Goal: Transaction & Acquisition: Purchase product/service

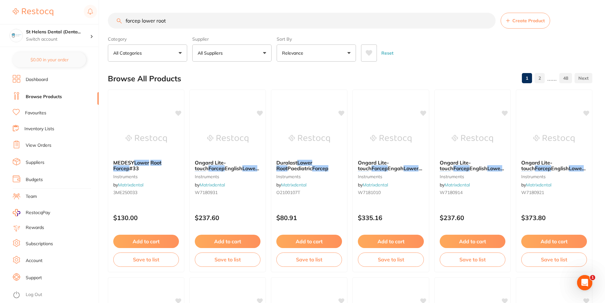
drag, startPoint x: 197, startPoint y: 21, endPoint x: 114, endPoint y: 18, distance: 82.8
click at [114, 18] on input "forcep lower root" at bounding box center [302, 21] width 388 height 16
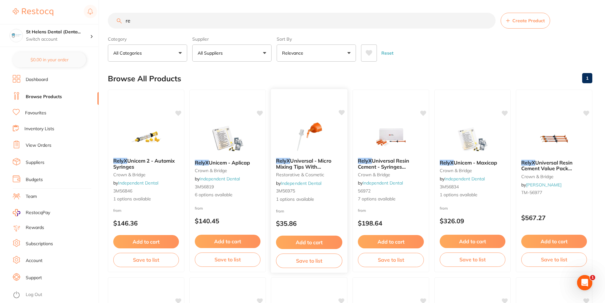
type input "r"
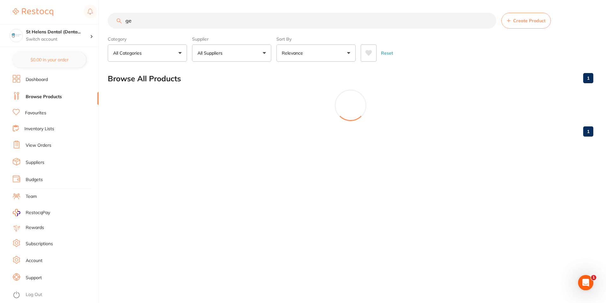
type input "g"
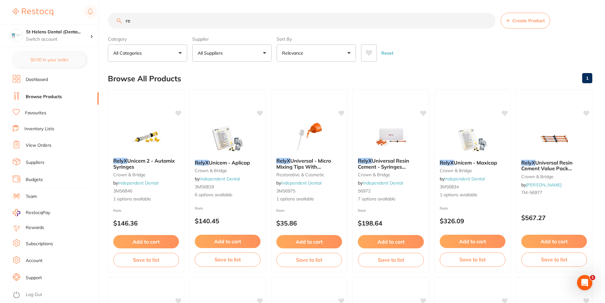
type input "r"
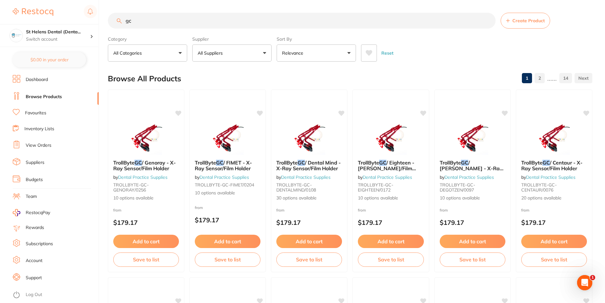
type input "g"
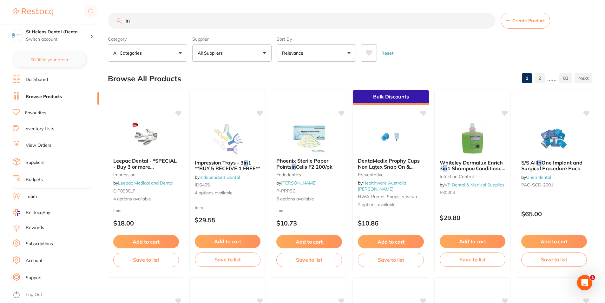
drag, startPoint x: 154, startPoint y: 19, endPoint x: 126, endPoint y: 22, distance: 29.1
click at [126, 22] on input "in" at bounding box center [302, 21] width 388 height 16
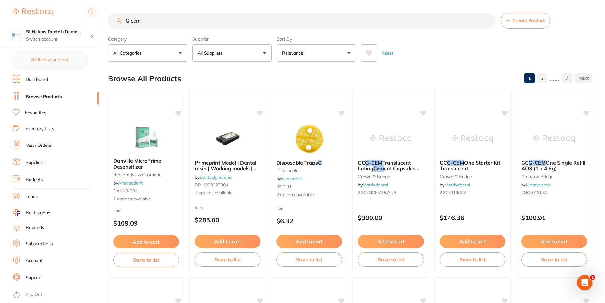
click at [162, 13] on input "G cem" at bounding box center [302, 21] width 388 height 16
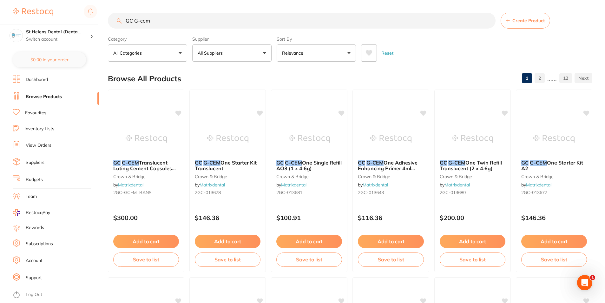
drag, startPoint x: 179, startPoint y: 22, endPoint x: 128, endPoint y: 19, distance: 51.4
click at [114, 21] on input "GC G-cem" at bounding box center [302, 21] width 388 height 16
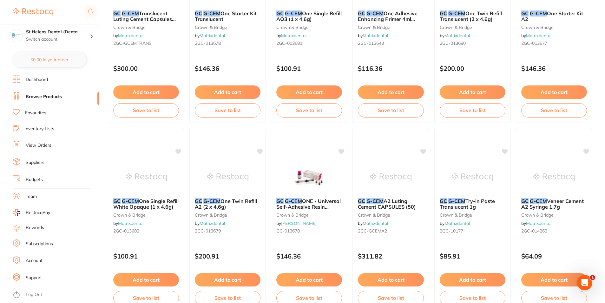
scroll to position [159, 0]
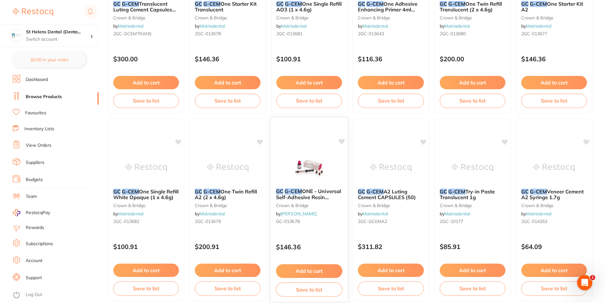
click at [316, 171] on img at bounding box center [309, 167] width 42 height 32
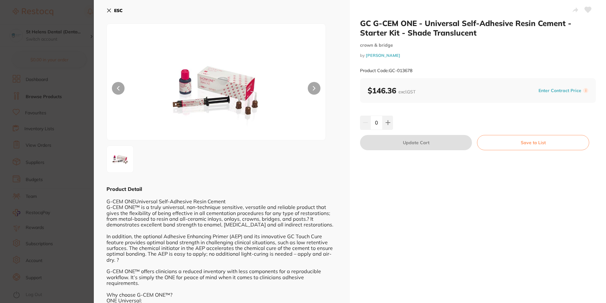
click at [588, 10] on icon at bounding box center [588, 10] width 7 height 6
click at [115, 11] on b "ESC" at bounding box center [118, 11] width 9 height 6
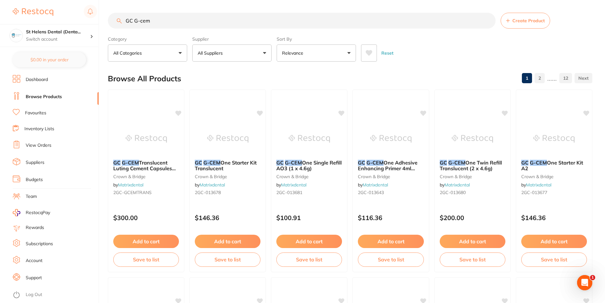
click at [187, 20] on input "GC G-cem" at bounding box center [302, 21] width 388 height 16
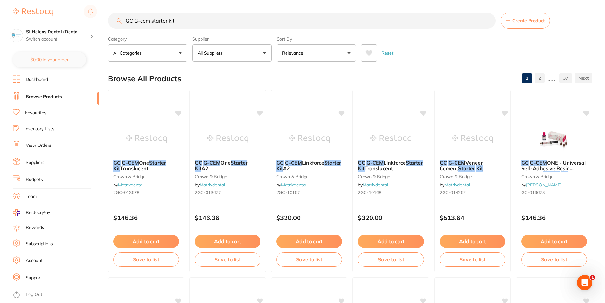
drag, startPoint x: 180, startPoint y: 21, endPoint x: 102, endPoint y: 21, distance: 78.0
click at [102, 21] on div "$36.19 St Helens Dental (Denta... Switch account St Helens Dental (DentalTown 2…" at bounding box center [302, 151] width 605 height 303
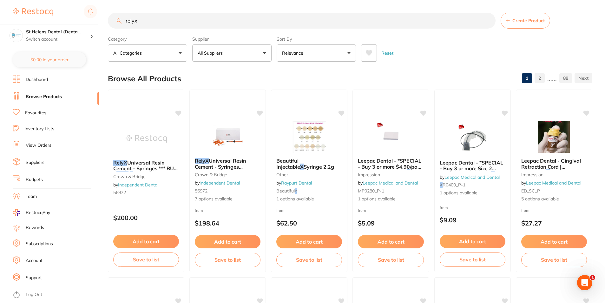
type input "relyx"
